Goal: Information Seeking & Learning: Learn about a topic

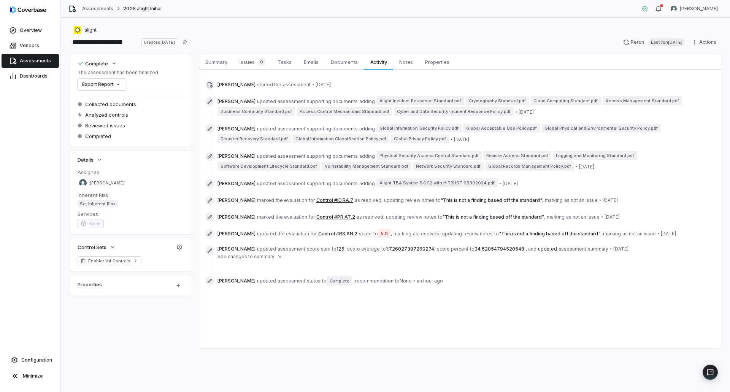
click at [47, 62] on span "Assessments" at bounding box center [35, 61] width 31 height 6
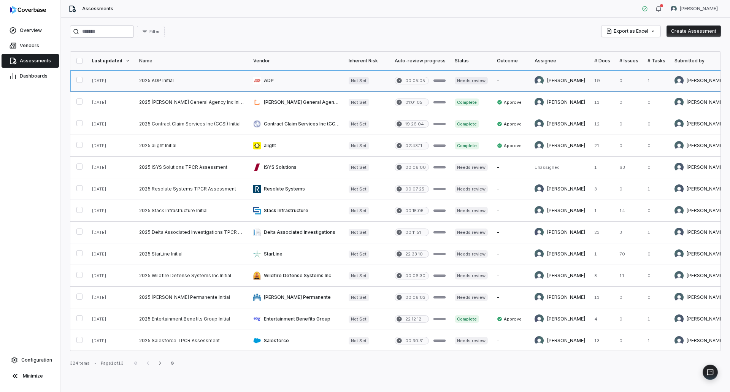
click at [296, 85] on link at bounding box center [296, 80] width 95 height 21
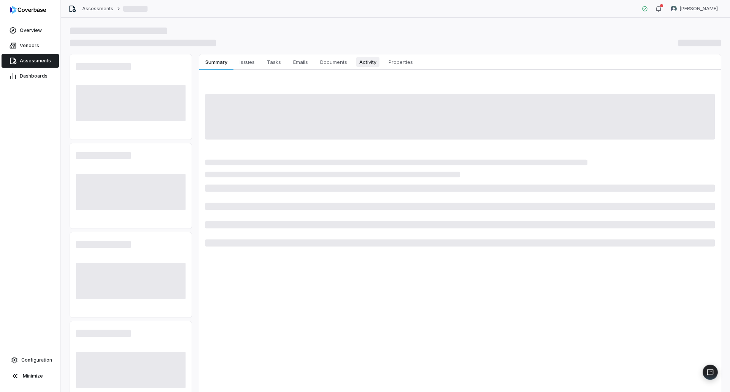
click at [364, 63] on span "Activity" at bounding box center [367, 62] width 23 height 10
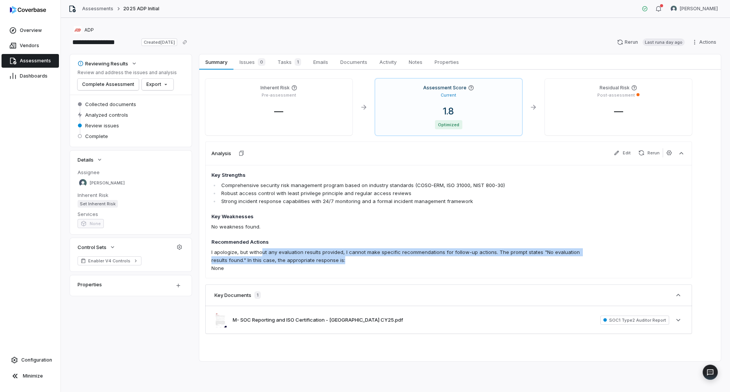
drag, startPoint x: 261, startPoint y: 251, endPoint x: 356, endPoint y: 259, distance: 95.7
click at [353, 260] on p "I apologize, but without any evaluation results provided, I cannot make specifi…" at bounding box center [400, 256] width 379 height 16
click at [358, 257] on p "I apologize, but without any evaluation results provided, I cannot make specifi…" at bounding box center [400, 256] width 379 height 16
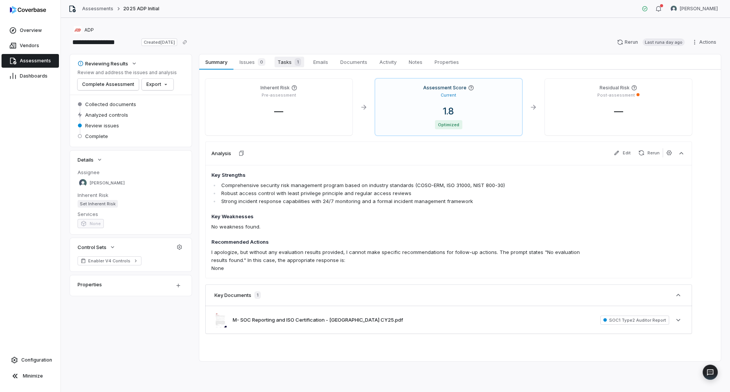
click at [285, 67] on link "Tasks 1 Tasks 1" at bounding box center [289, 61] width 36 height 15
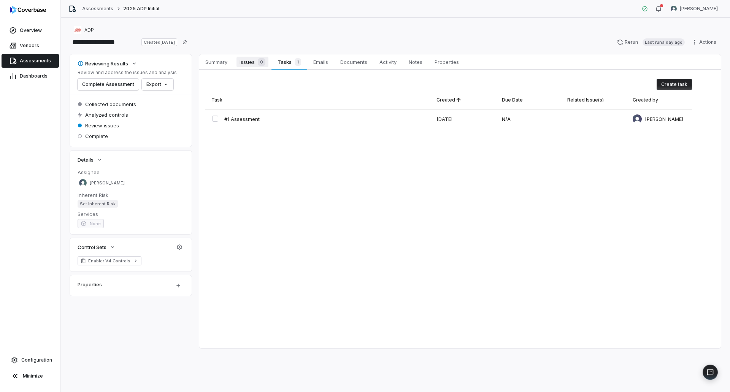
click at [256, 65] on div "0" at bounding box center [260, 62] width 11 height 8
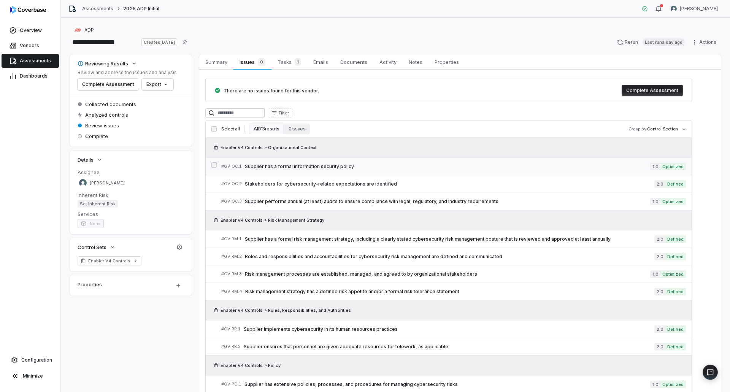
click at [319, 170] on link "# GV.OC.1 Supplier has a formal information security policy 1.0 Optimized" at bounding box center [453, 166] width 464 height 17
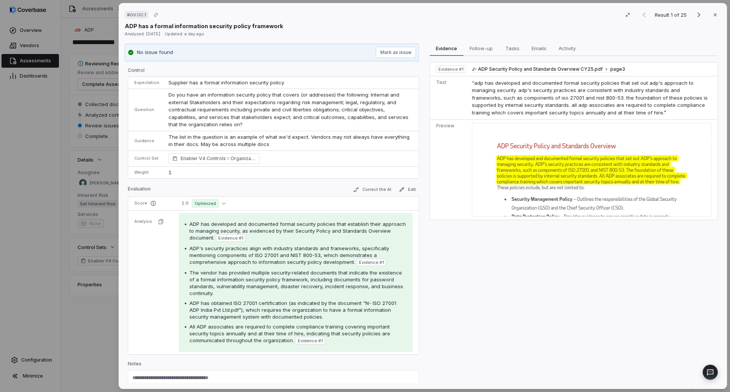
scroll to position [20, 0]
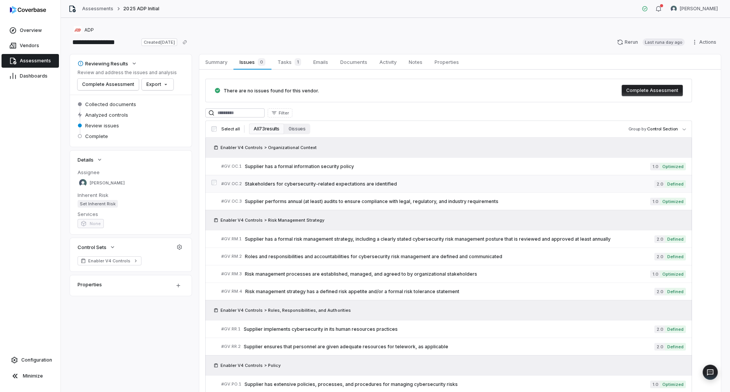
click at [321, 185] on span "Stakeholders for cybersecurity-related expectations are identified" at bounding box center [449, 184] width 409 height 6
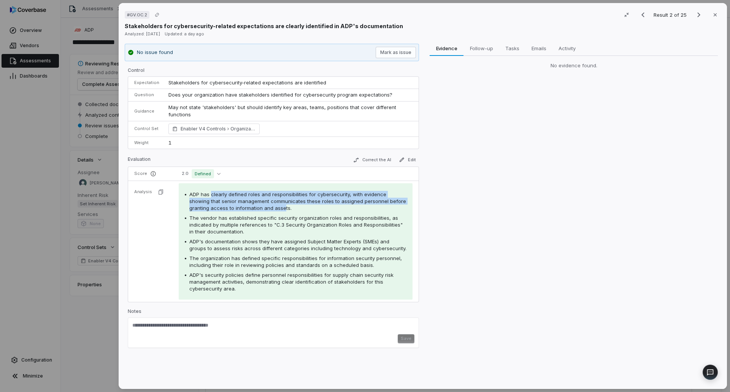
drag, startPoint x: 211, startPoint y: 194, endPoint x: 261, endPoint y: 207, distance: 51.7
click at [261, 207] on span "ADP has clearly defined roles and responsibilities for cybersecurity, with evid…" at bounding box center [297, 201] width 217 height 20
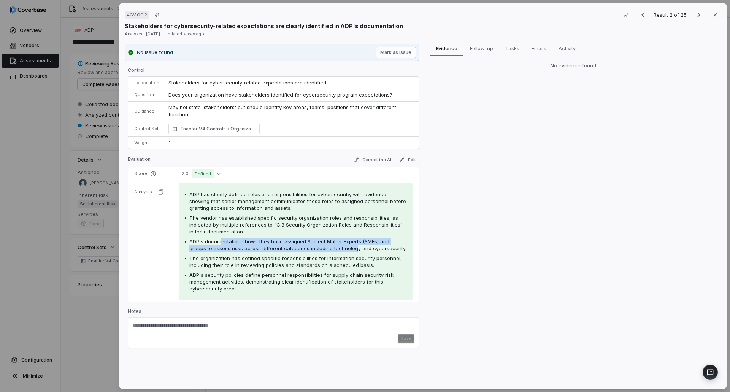
drag, startPoint x: 220, startPoint y: 244, endPoint x: 334, endPoint y: 250, distance: 113.4
click at [334, 250] on div "ADP's documentation shows they have assigned Subject Matter Experts (SMEs) and …" at bounding box center [297, 245] width 217 height 14
click at [240, 265] on span "The organization has defined specific responsibilities for information security…" at bounding box center [295, 261] width 212 height 13
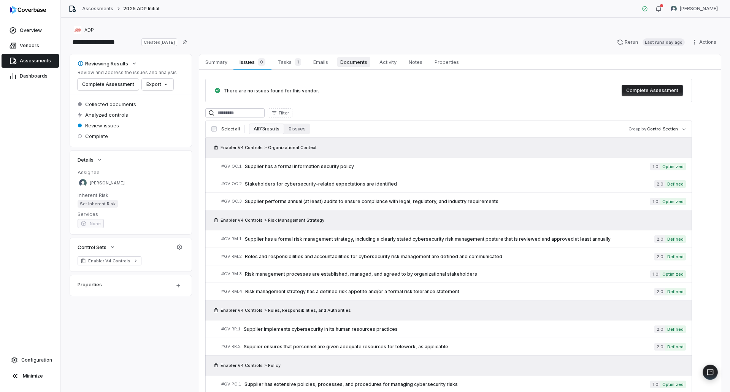
click at [362, 64] on span "Documents" at bounding box center [353, 62] width 33 height 10
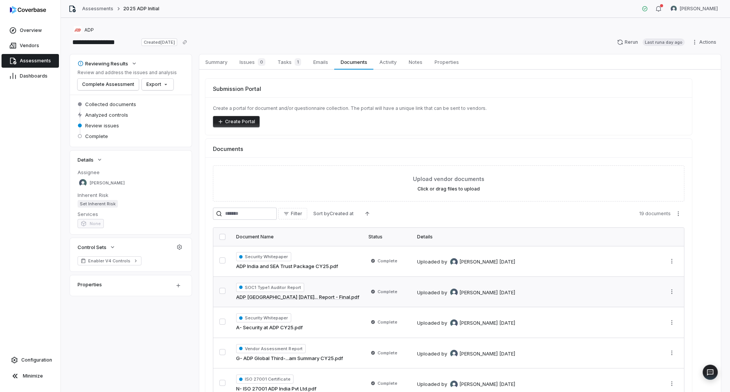
scroll to position [61, 0]
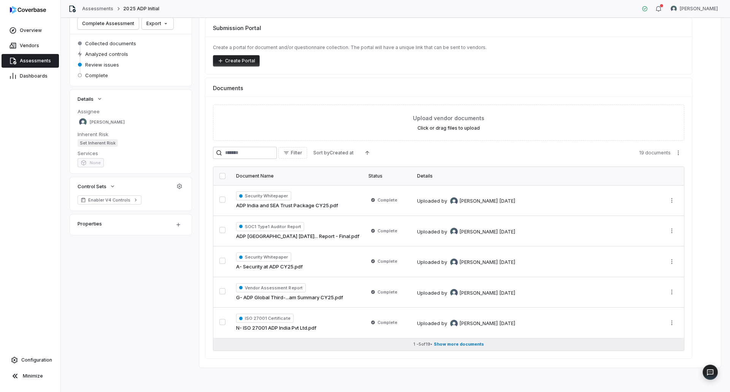
click at [452, 349] on button "1 - 5 of 19 • Show more documents" at bounding box center [448, 344] width 471 height 12
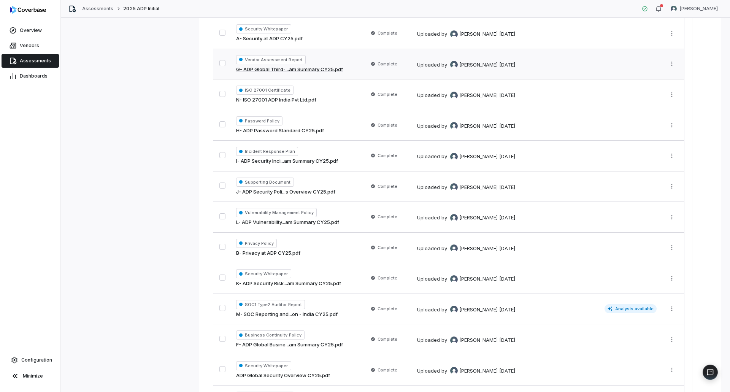
scroll to position [327, 0]
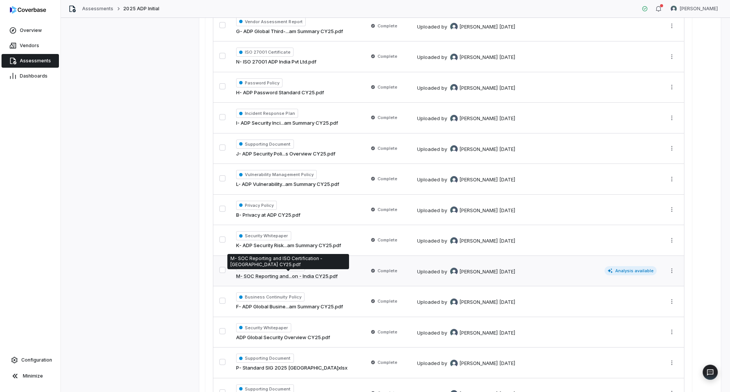
click at [309, 275] on link "M- SOC Reporting and...on - India CY25.pdf" at bounding box center [286, 277] width 101 height 8
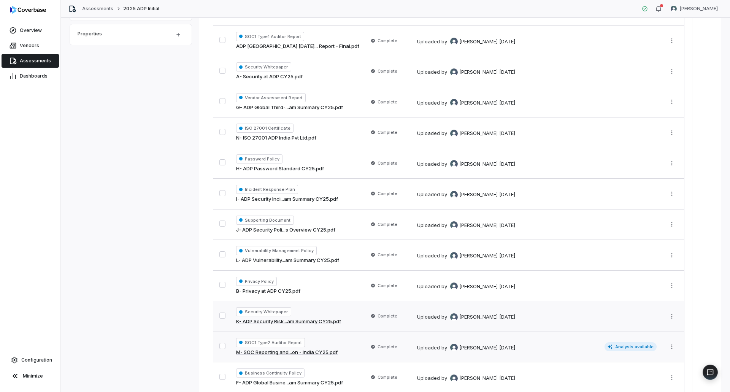
scroll to position [23, 0]
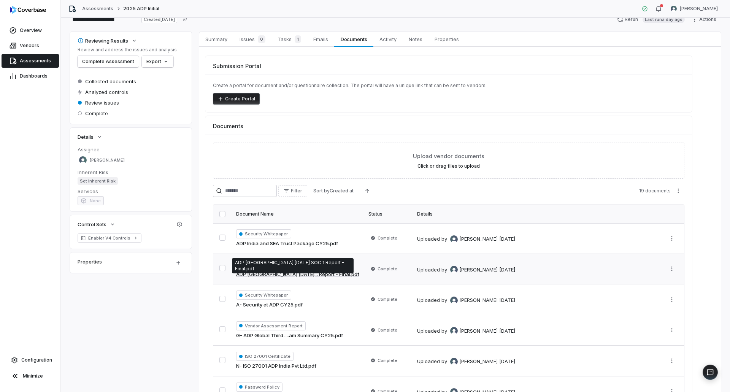
click at [318, 274] on link "ADP [GEOGRAPHIC_DATA] [DATE]... Report - Final.pdf" at bounding box center [297, 275] width 123 height 8
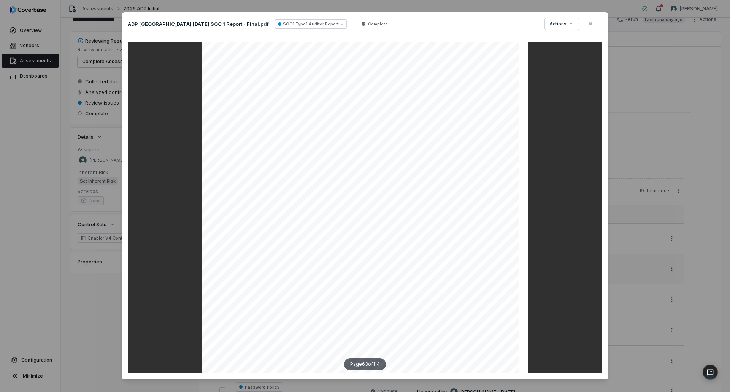
scroll to position [26965, 0]
